Goal: Transaction & Acquisition: Book appointment/travel/reservation

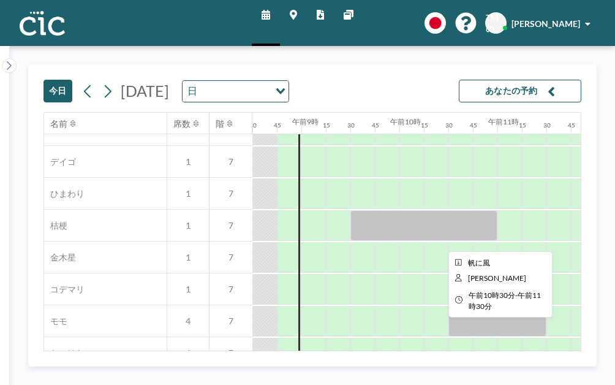
scroll to position [467, 833]
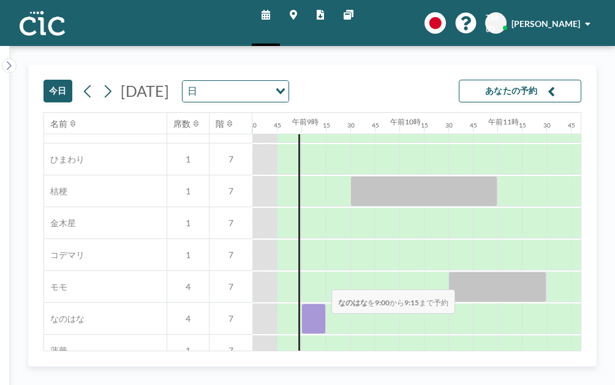
click at [322, 322] on div at bounding box center [313, 318] width 24 height 31
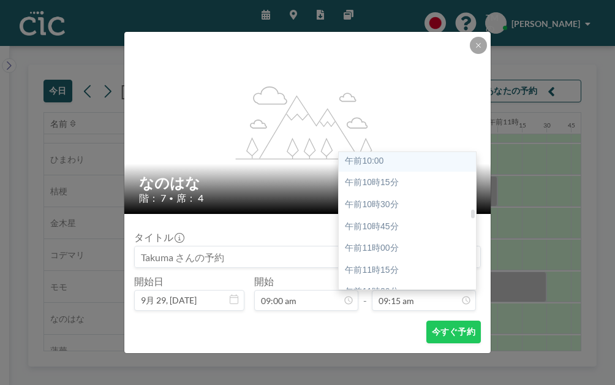
scroll to position [874, 0]
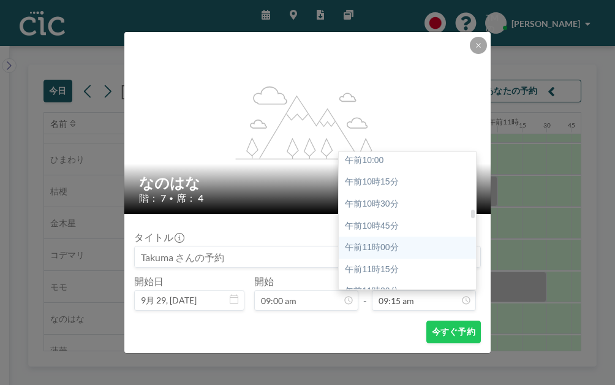
click at [393, 242] on div "午前11時00分" at bounding box center [410, 247] width 143 height 22
type input "11:00 am"
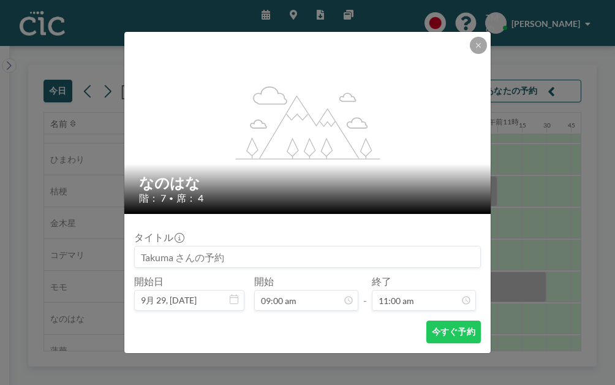
scroll to position [959, 0]
click at [446, 326] on font "今すぐ予約" at bounding box center [453, 332] width 43 height 12
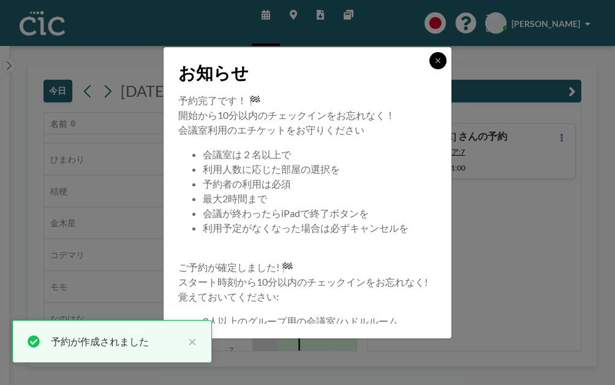
click at [434, 63] on icon at bounding box center [437, 60] width 7 height 7
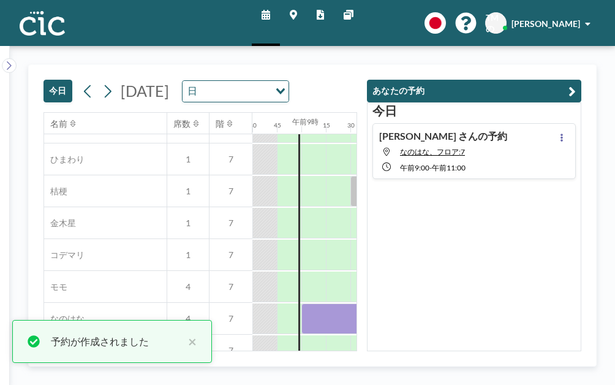
click at [574, 90] on icon "button" at bounding box center [571, 91] width 7 height 15
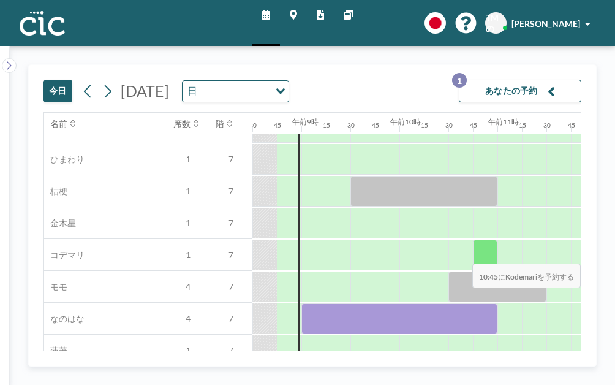
scroll to position [506, 833]
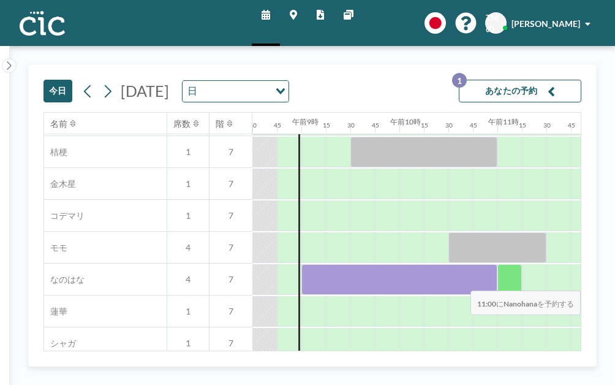
click at [507, 281] on div at bounding box center [509, 279] width 24 height 31
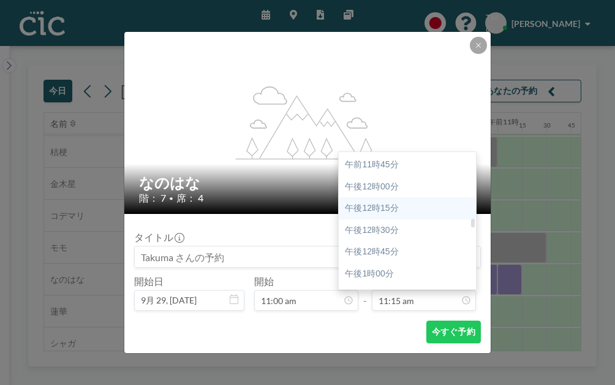
scroll to position [1023, 0]
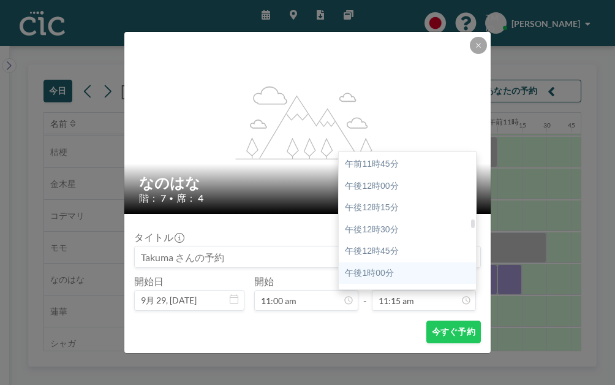
click at [396, 271] on div "午後1時00分" at bounding box center [410, 273] width 143 height 22
type input "01:00 pm"
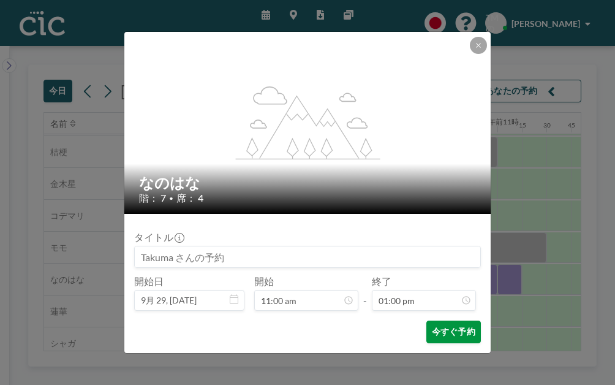
scroll to position [1134, 0]
click at [441, 336] on font "今すぐ予約" at bounding box center [453, 332] width 43 height 12
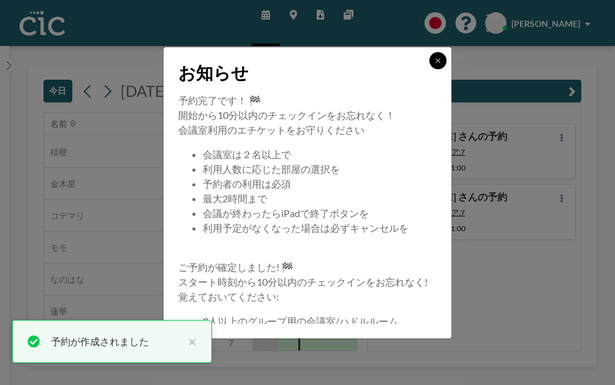
click at [438, 59] on icon at bounding box center [437, 60] width 7 height 7
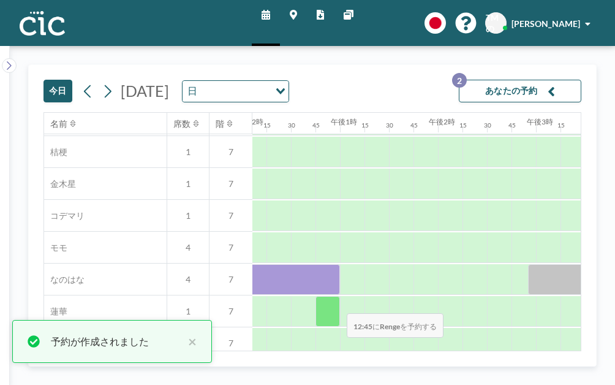
scroll to position [506, 1187]
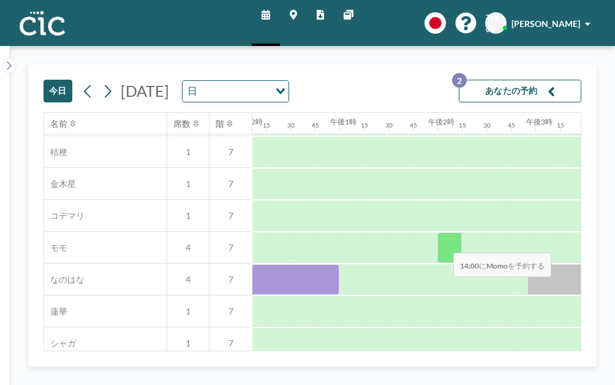
click at [443, 243] on div at bounding box center [449, 247] width 24 height 31
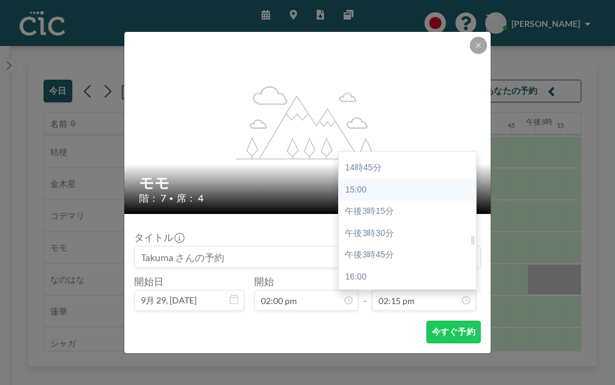
scroll to position [1284, 0]
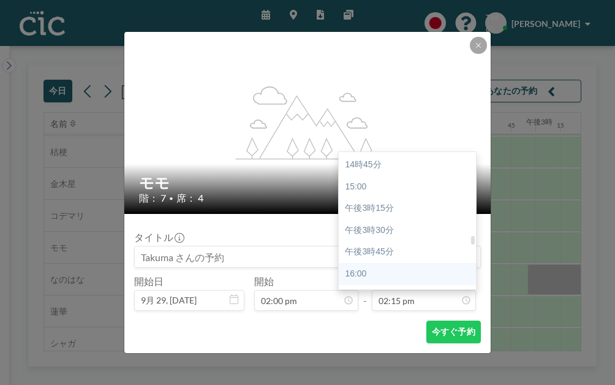
click at [375, 271] on div "16:00" at bounding box center [410, 274] width 143 height 22
type input "04:00 pm"
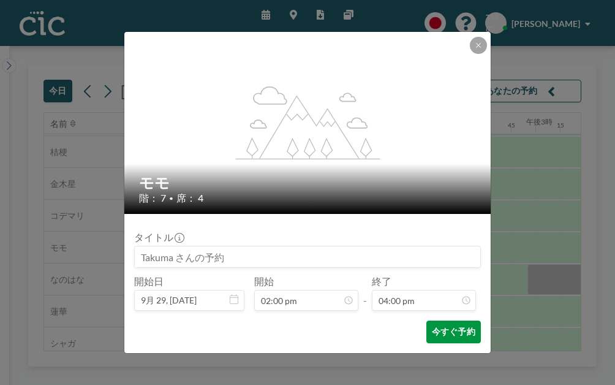
scroll to position [1395, 0]
click at [440, 327] on font "今すぐ予約" at bounding box center [453, 332] width 43 height 12
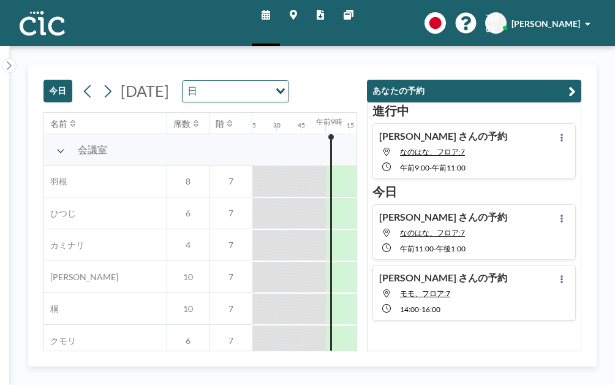
scroll to position [0, 833]
